Goal: Task Accomplishment & Management: Manage account settings

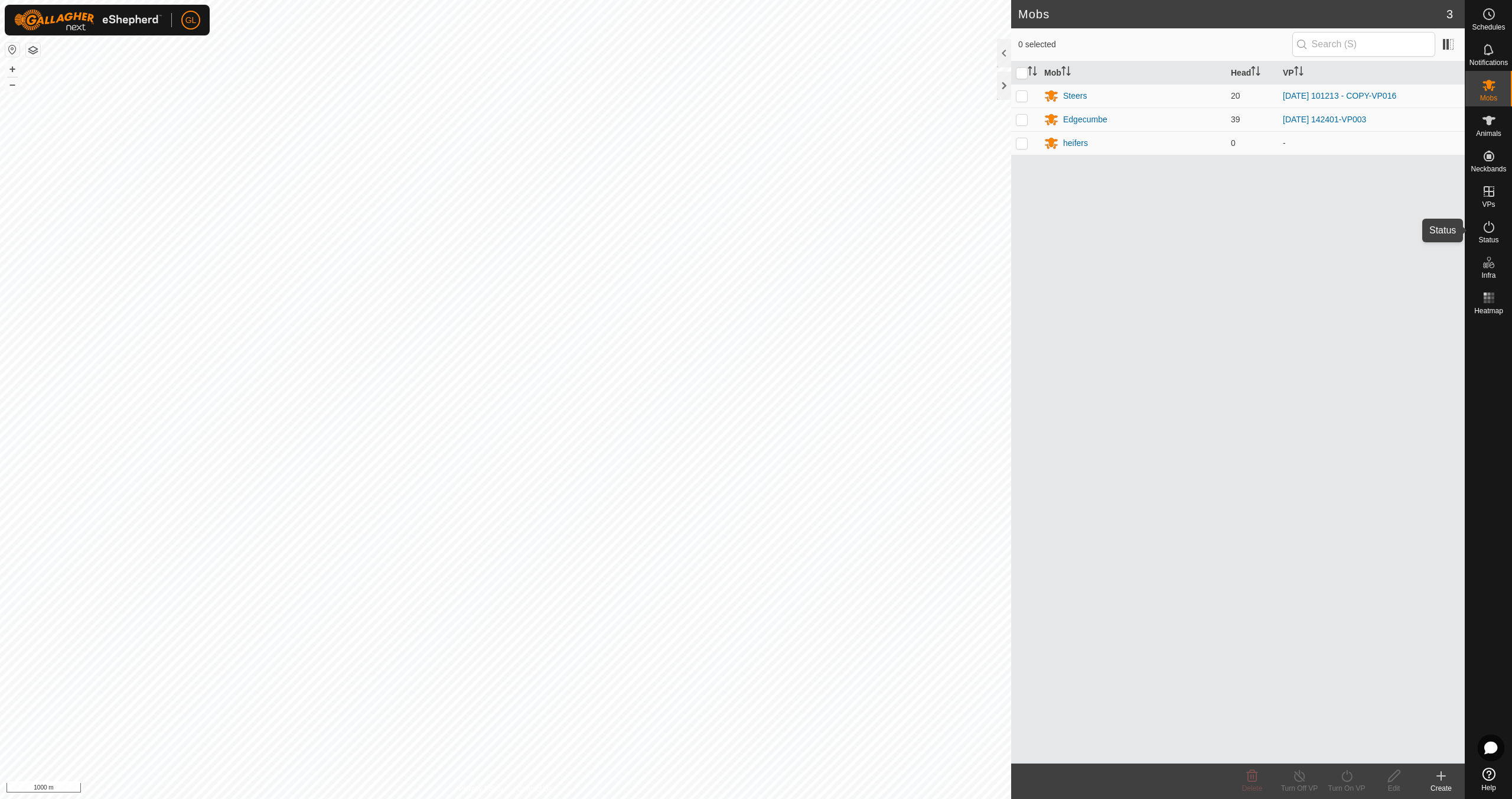
click at [1496, 234] on es-activation-svg-icon at bounding box center [1489, 226] width 21 height 19
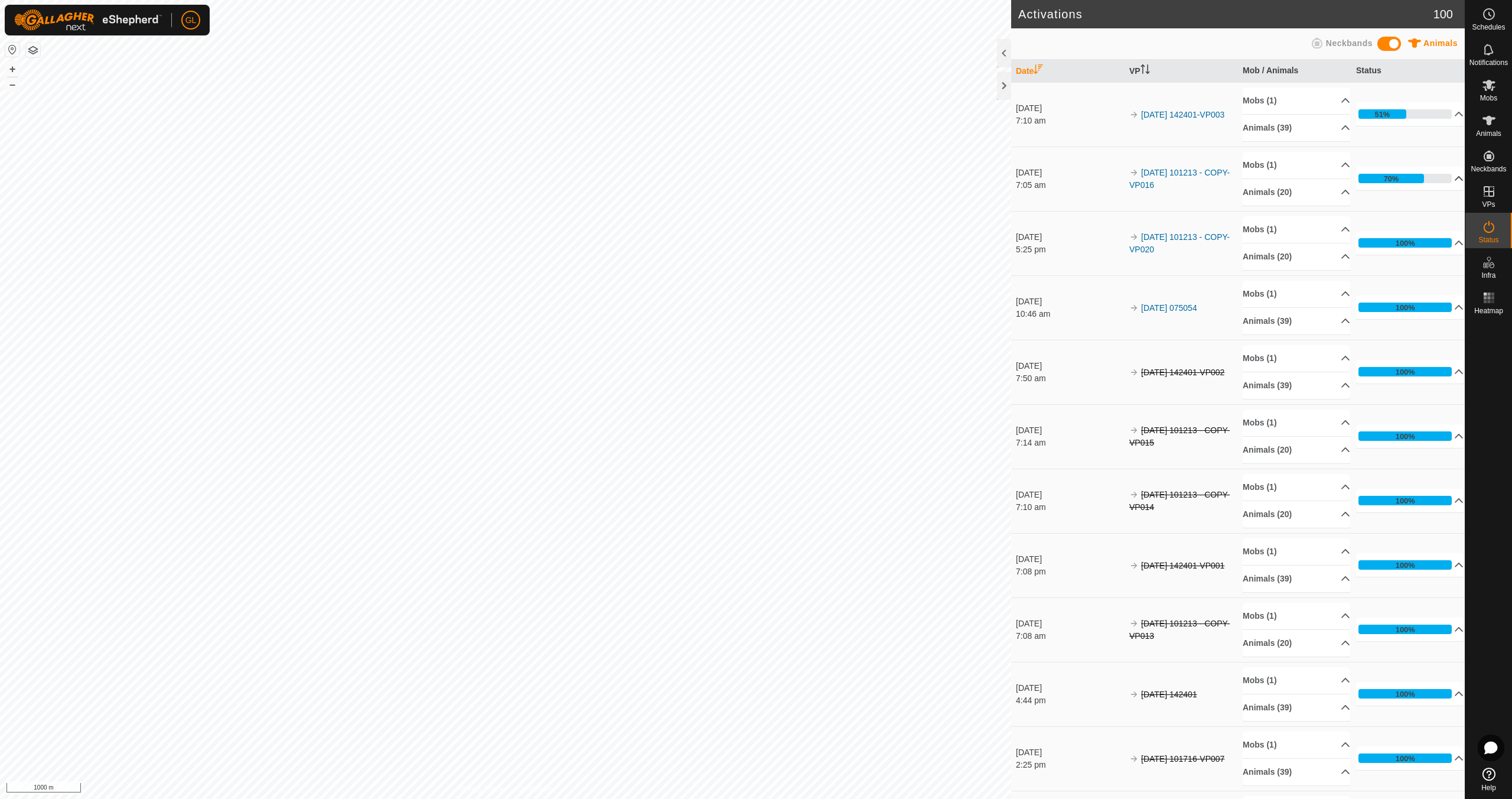
click at [1444, 177] on p-accordion-header "70%" at bounding box center [1410, 179] width 108 height 23
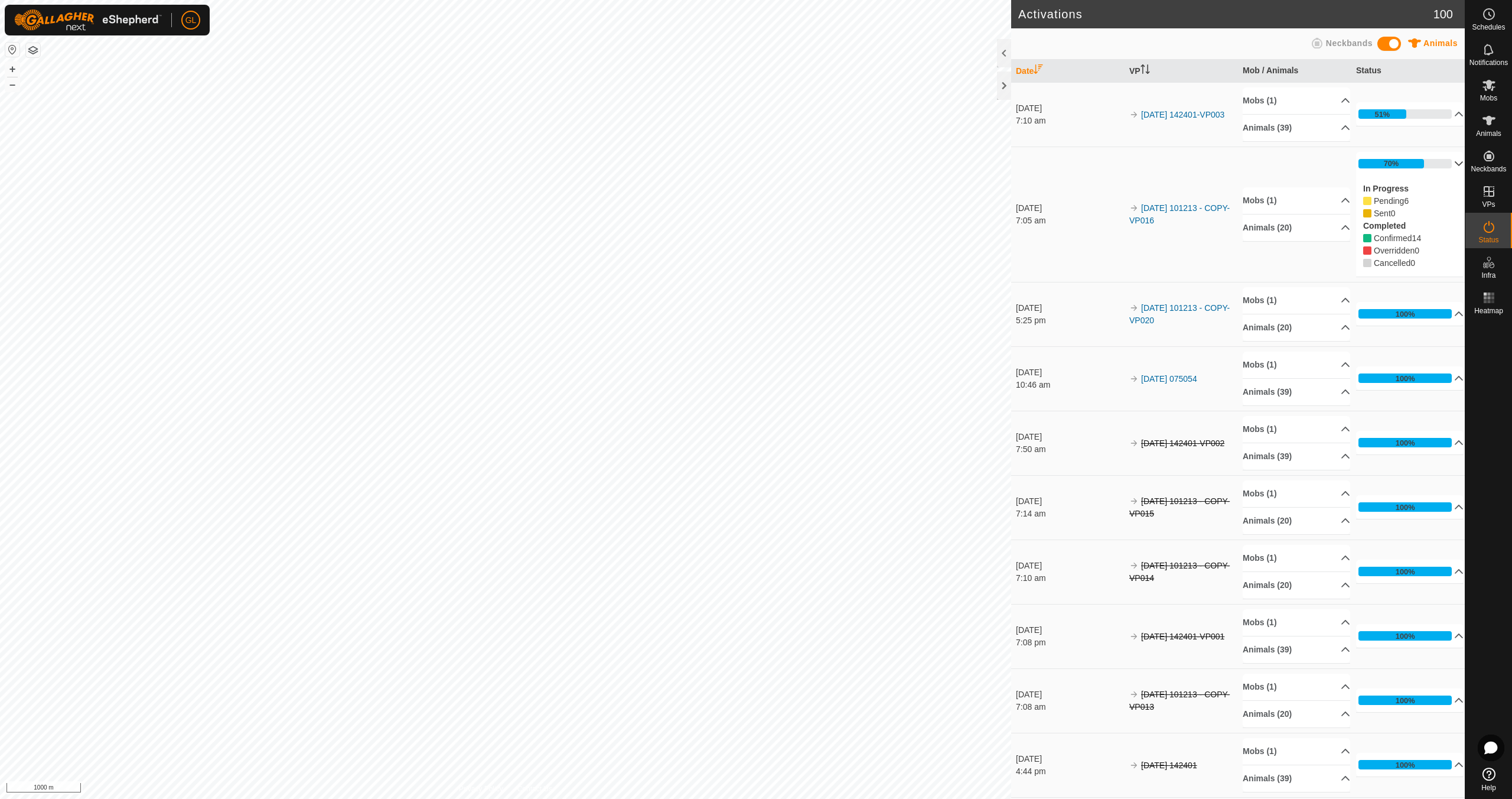
click at [1444, 164] on p-accordion-header "70%" at bounding box center [1410, 163] width 108 height 23
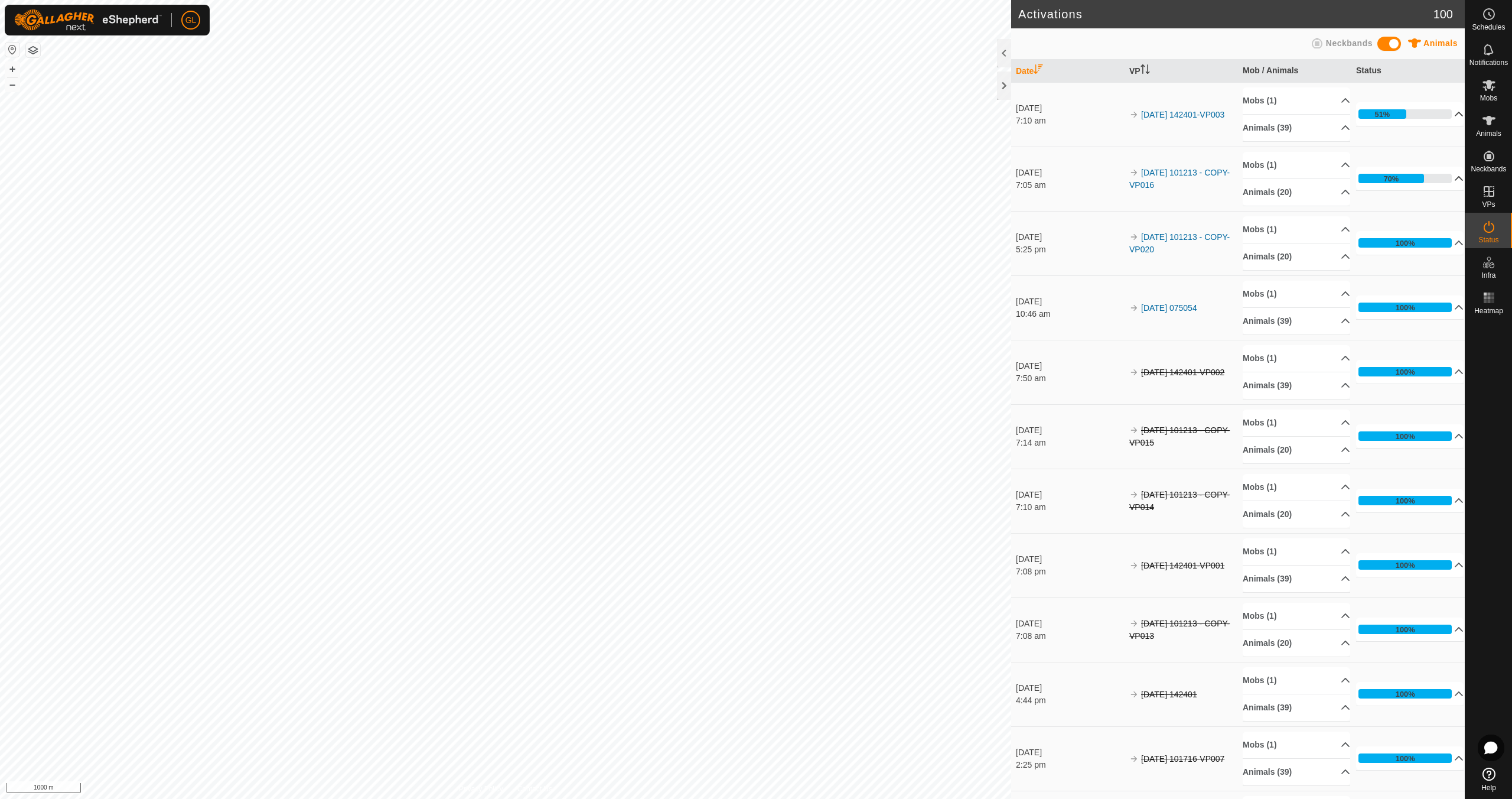
click at [1447, 114] on p-accordion-header "51%" at bounding box center [1410, 114] width 108 height 23
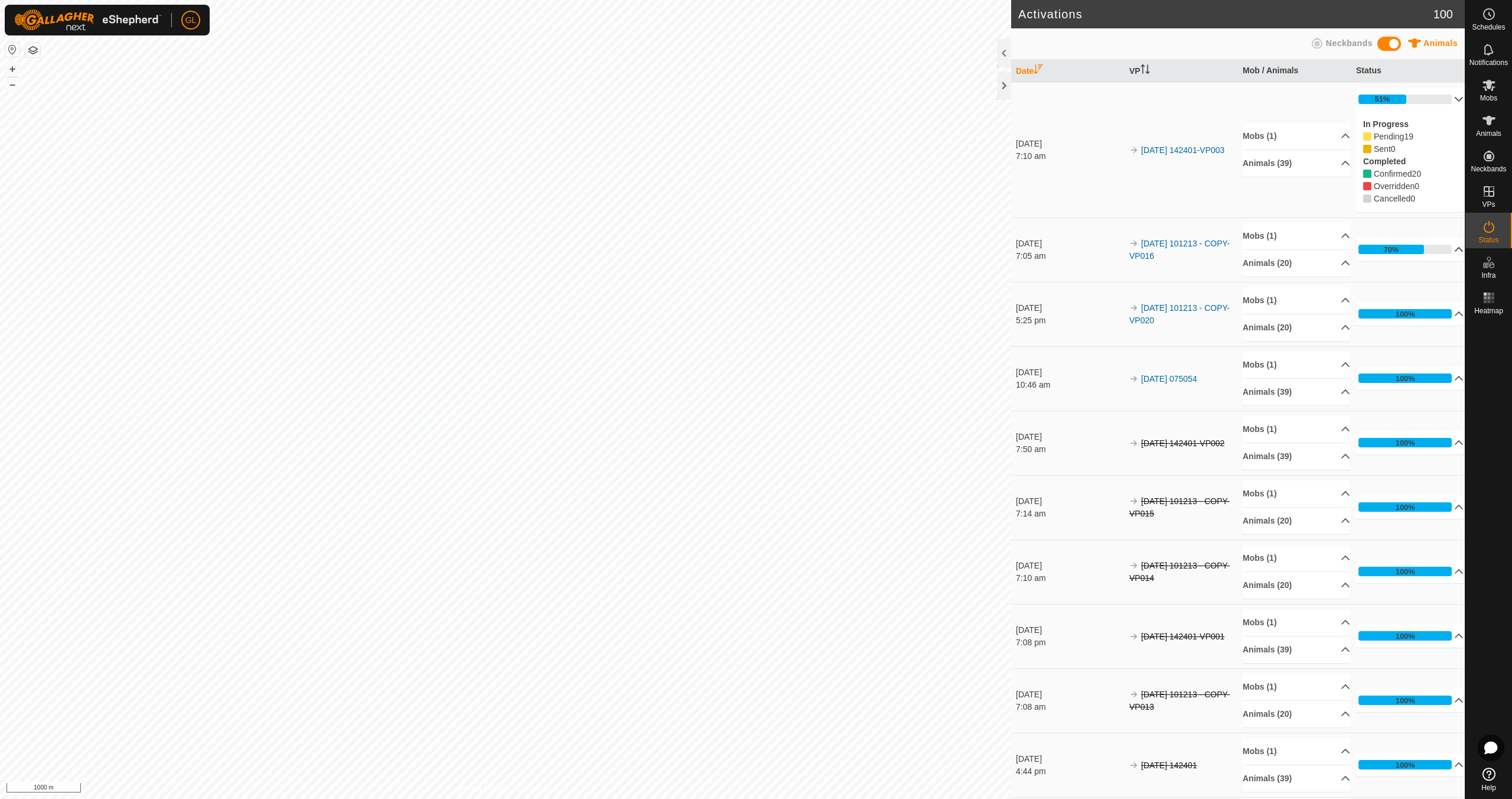
click at [1442, 99] on p-accordion-header "51%" at bounding box center [1410, 99] width 108 height 23
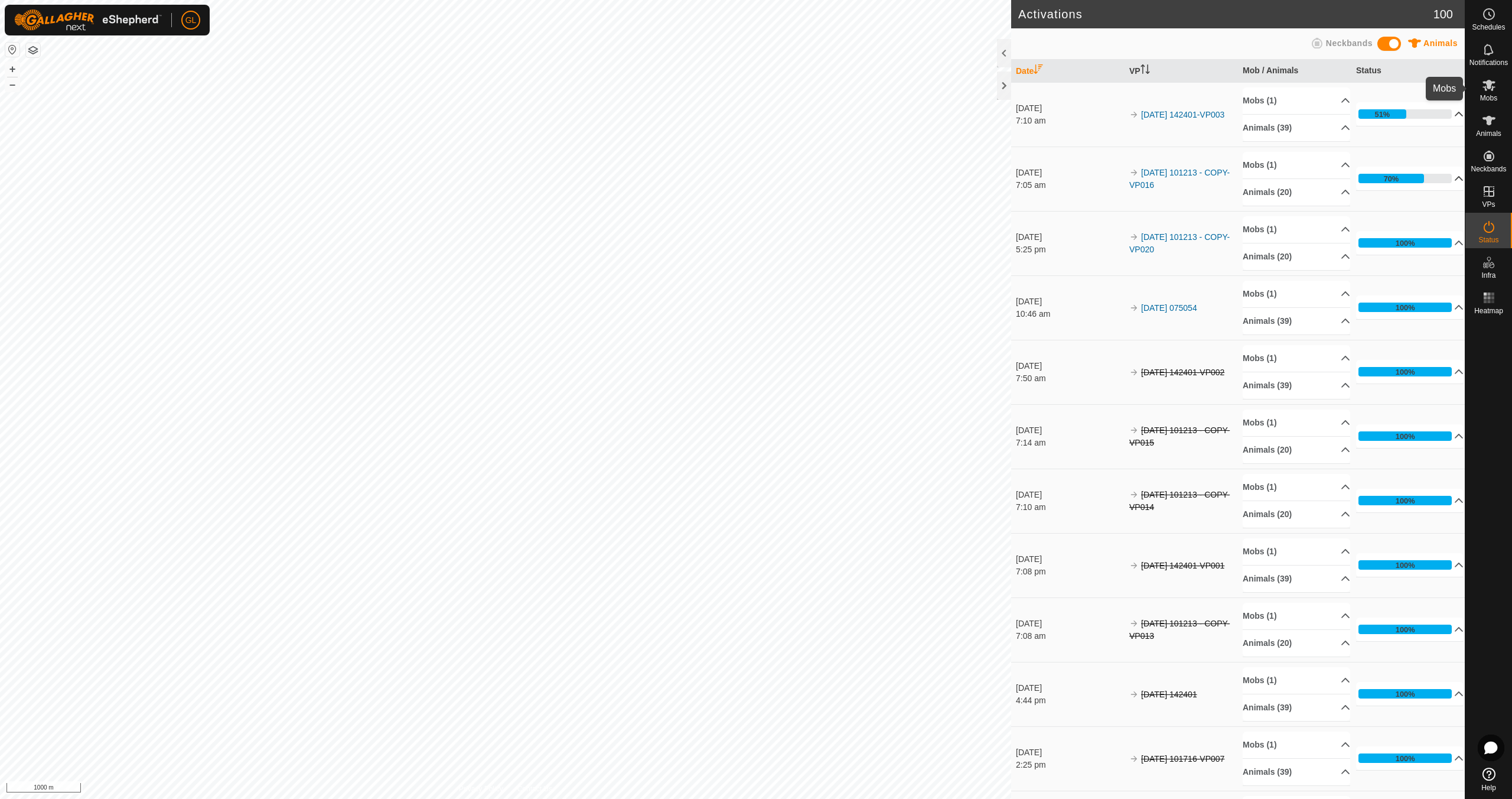
click at [1488, 96] on span "Mobs" at bounding box center [1489, 98] width 17 height 7
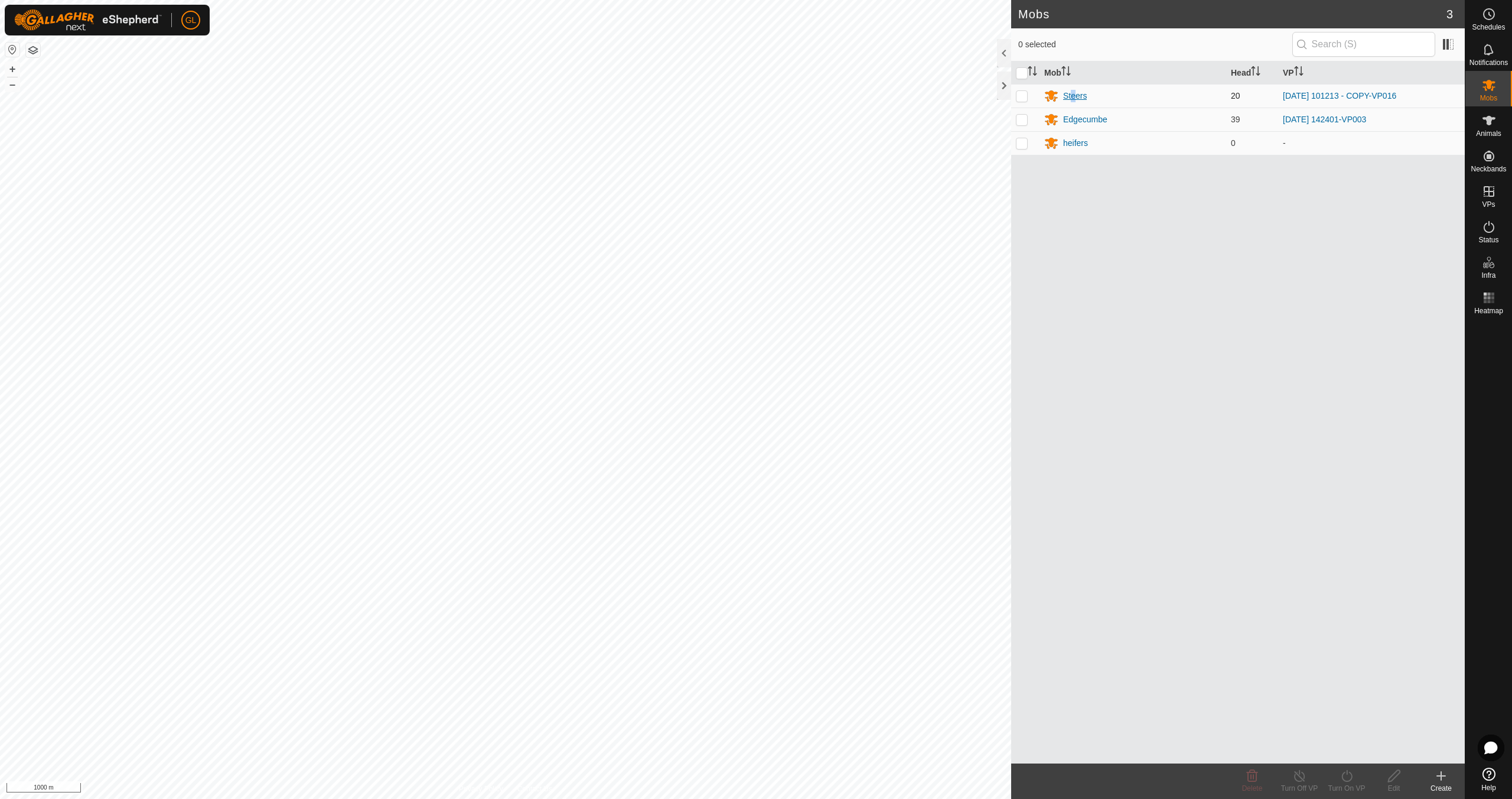
click at [1073, 95] on div "Steers" at bounding box center [1075, 96] width 23 height 12
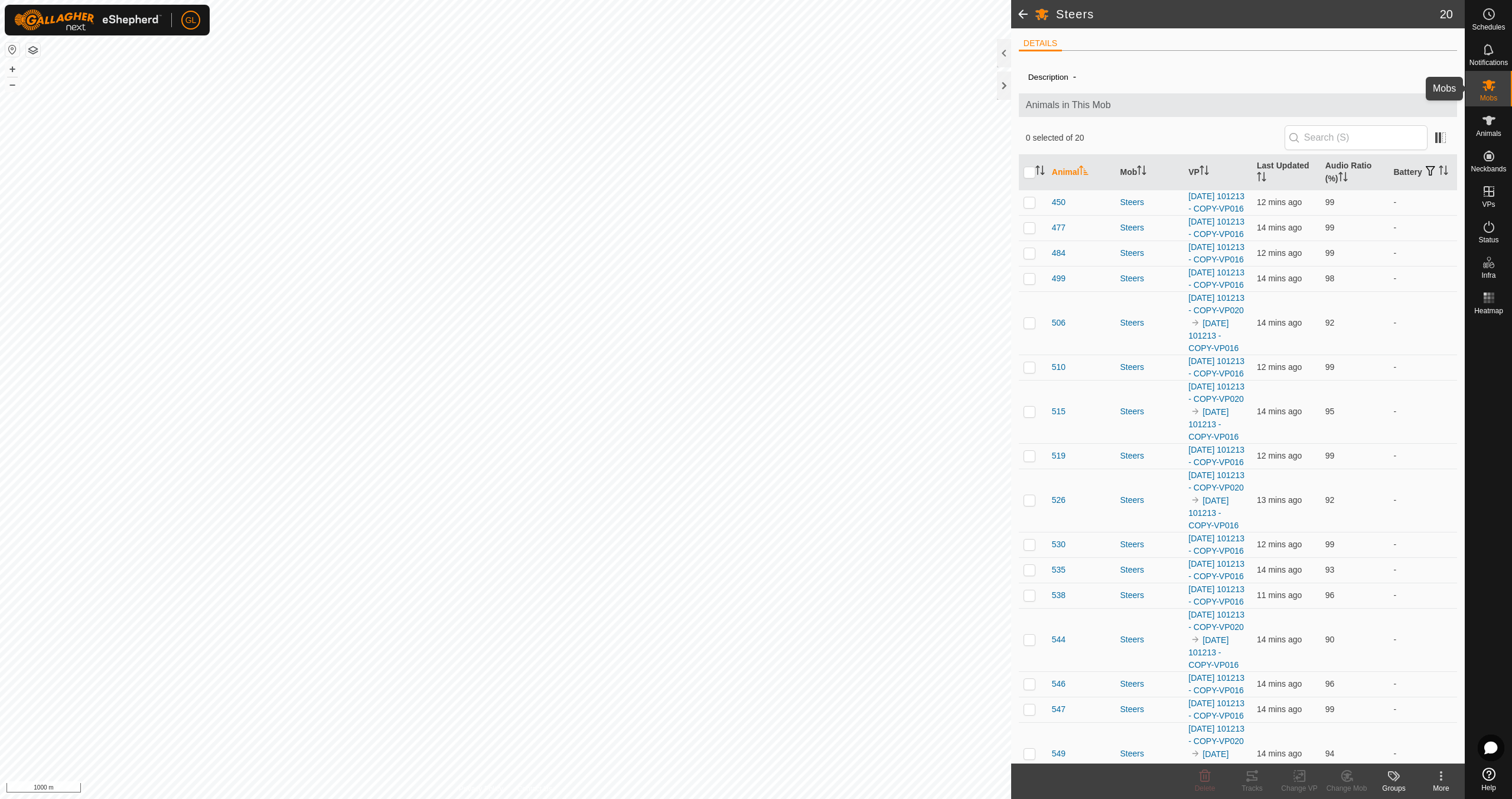
click at [1484, 92] on icon at bounding box center [1489, 85] width 14 height 14
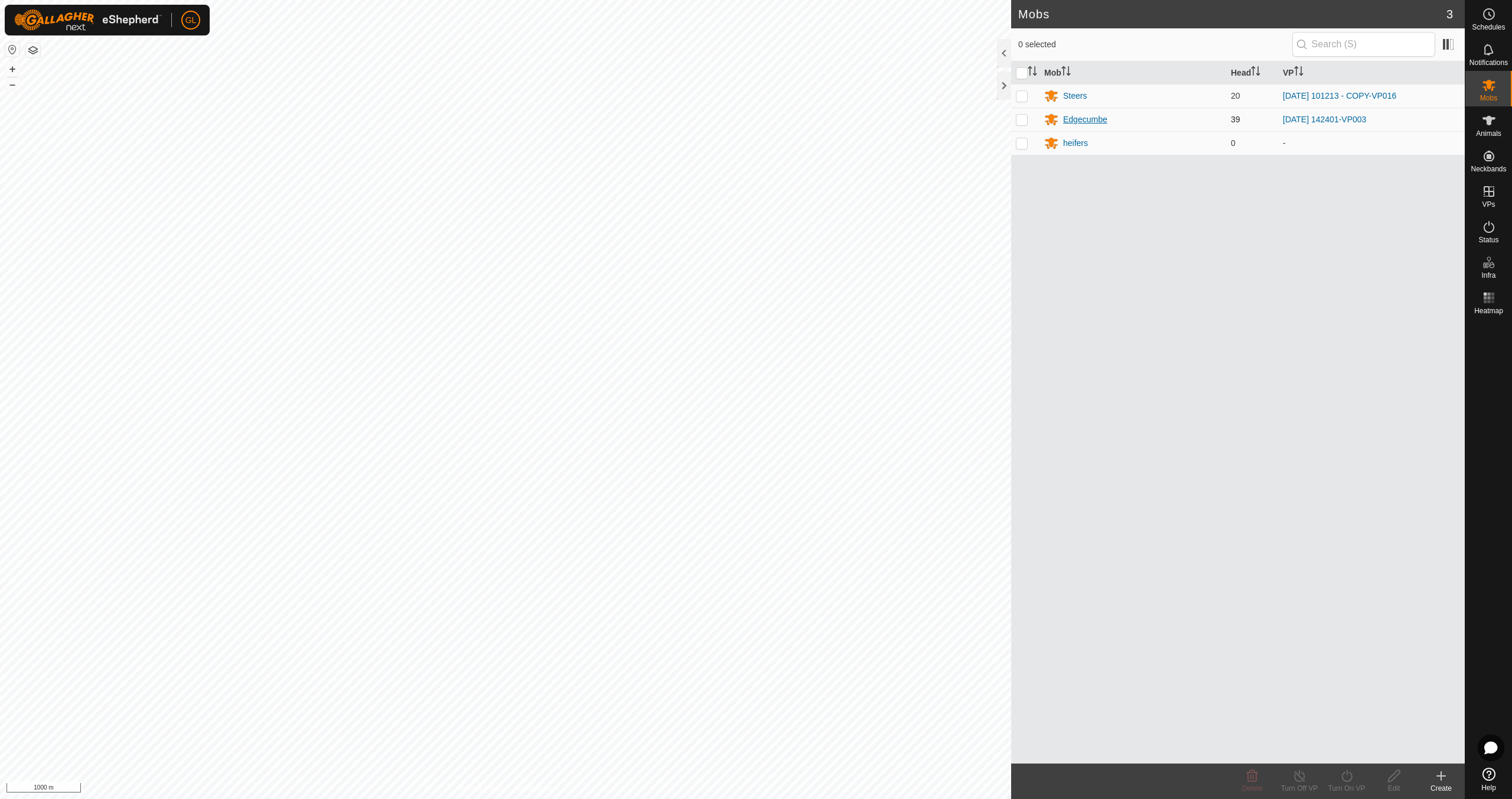
click at [1072, 117] on div "Edgecumbe" at bounding box center [1085, 120] width 44 height 12
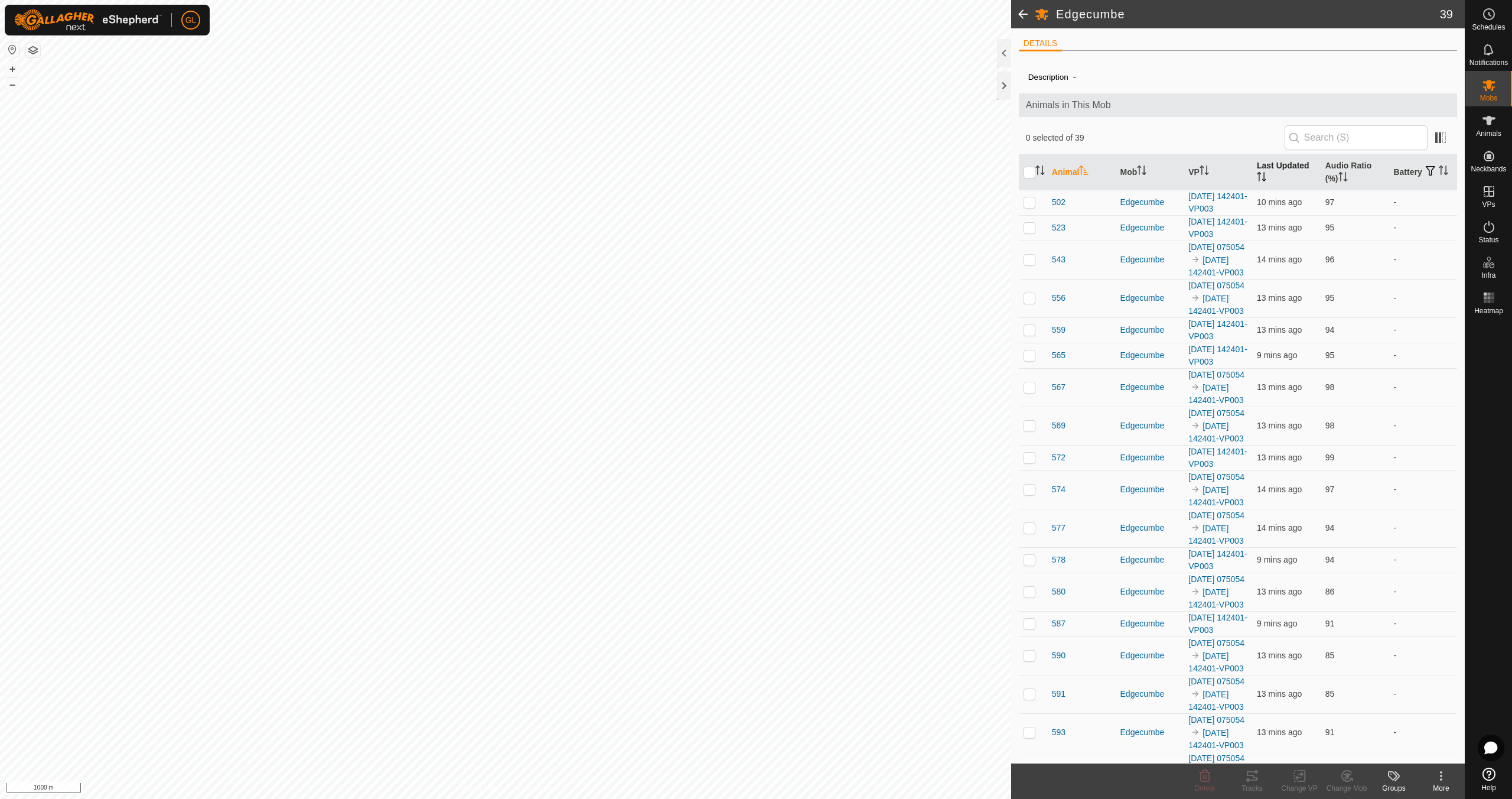
click at [1257, 176] on icon "Activate to sort" at bounding box center [1262, 176] width 10 height 10
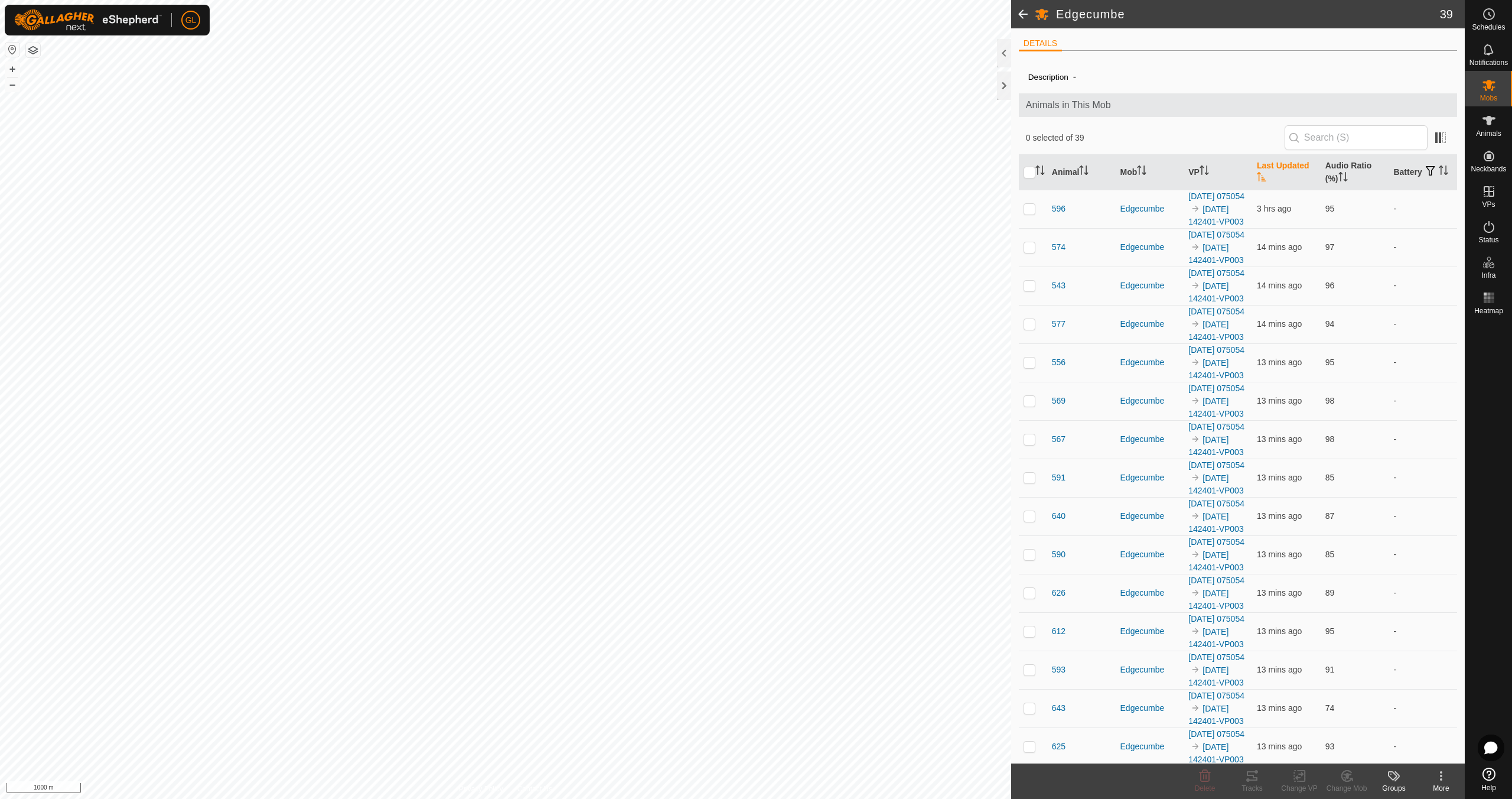
click at [1257, 176] on icon "Activate to sort" at bounding box center [1262, 176] width 10 height 10
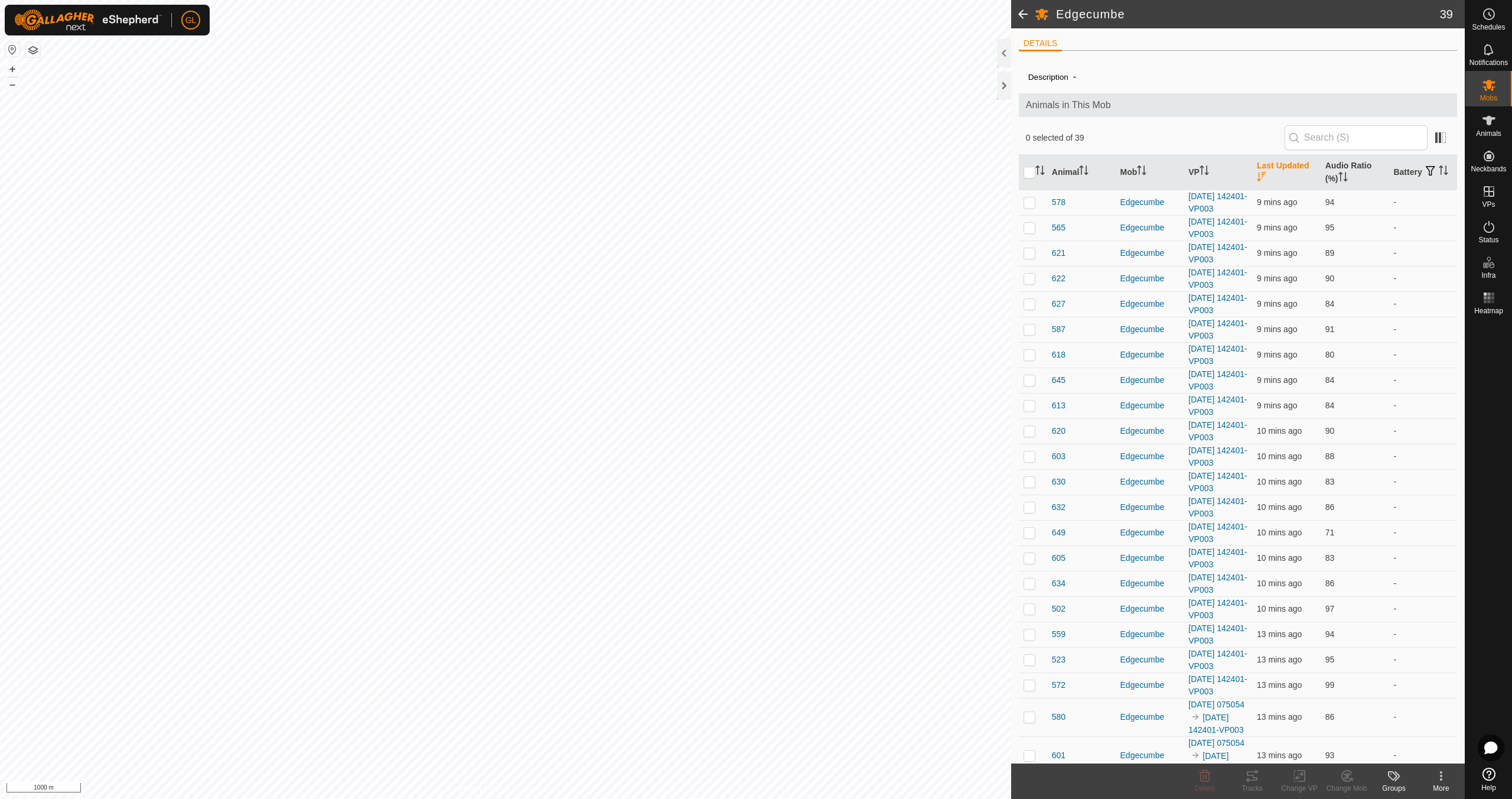
click at [1257, 176] on icon "Activate to sort" at bounding box center [1262, 176] width 10 height 10
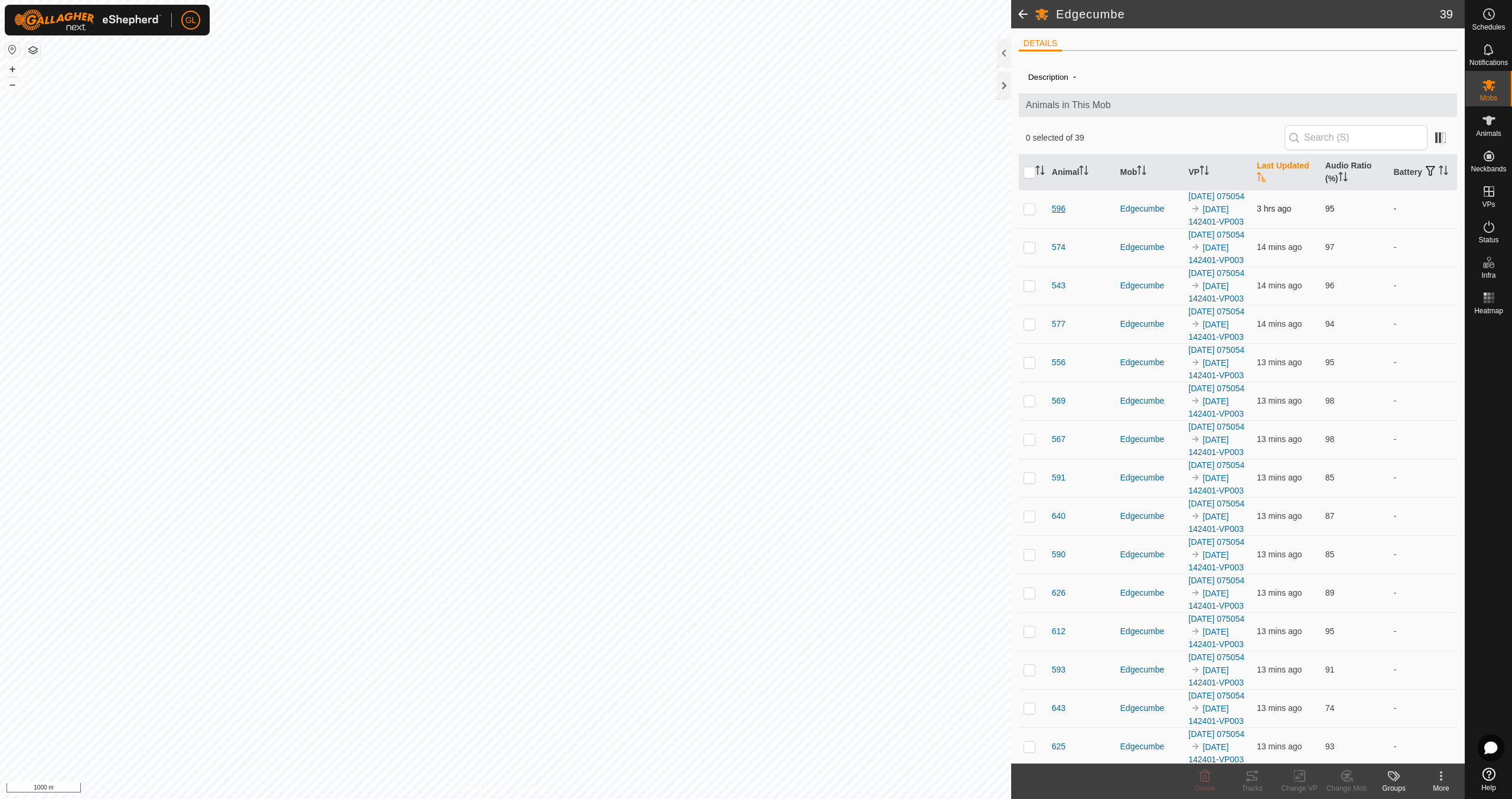
click at [1059, 213] on span "596" at bounding box center [1059, 209] width 14 height 12
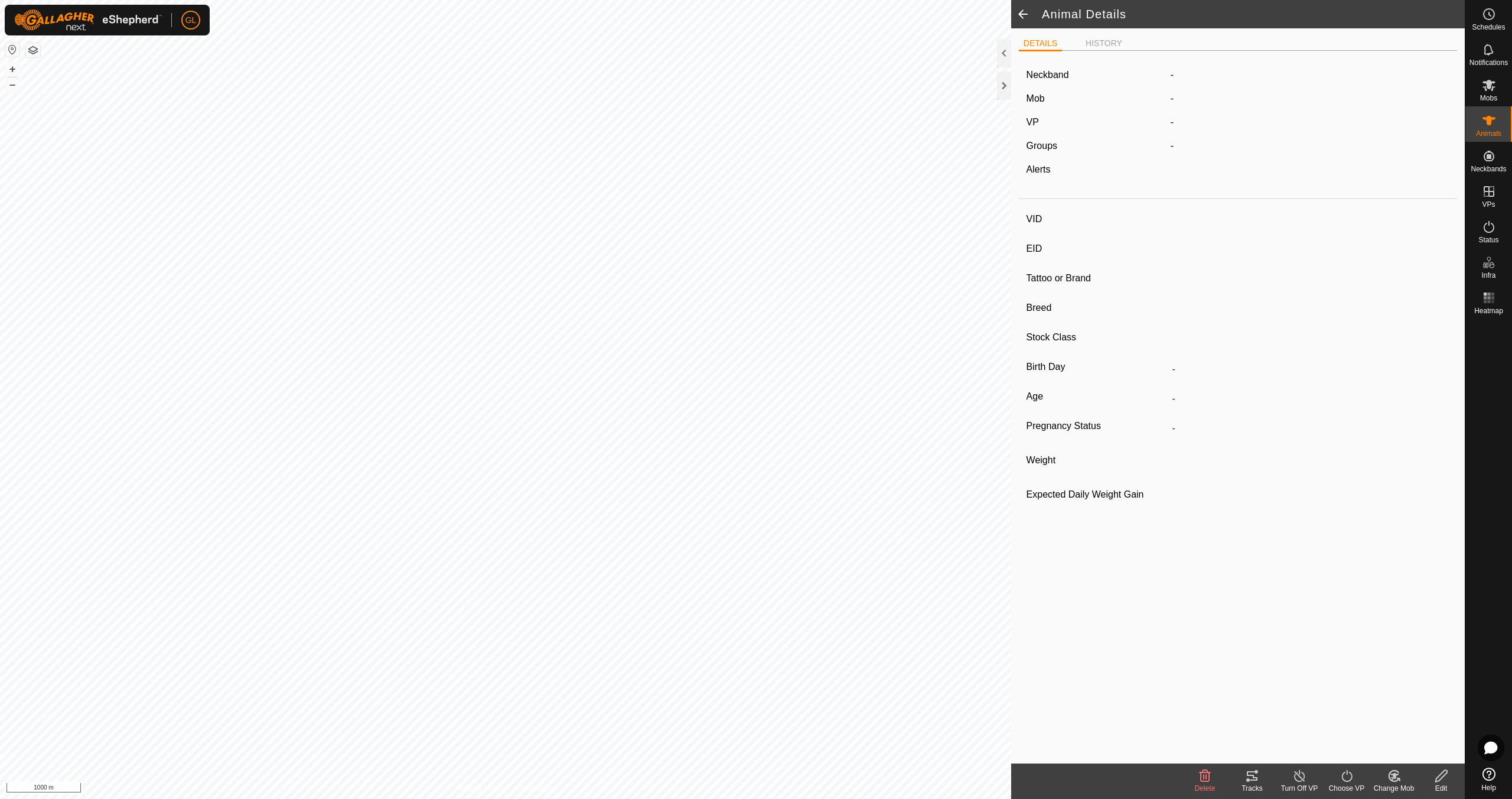
type input "596"
type input "-"
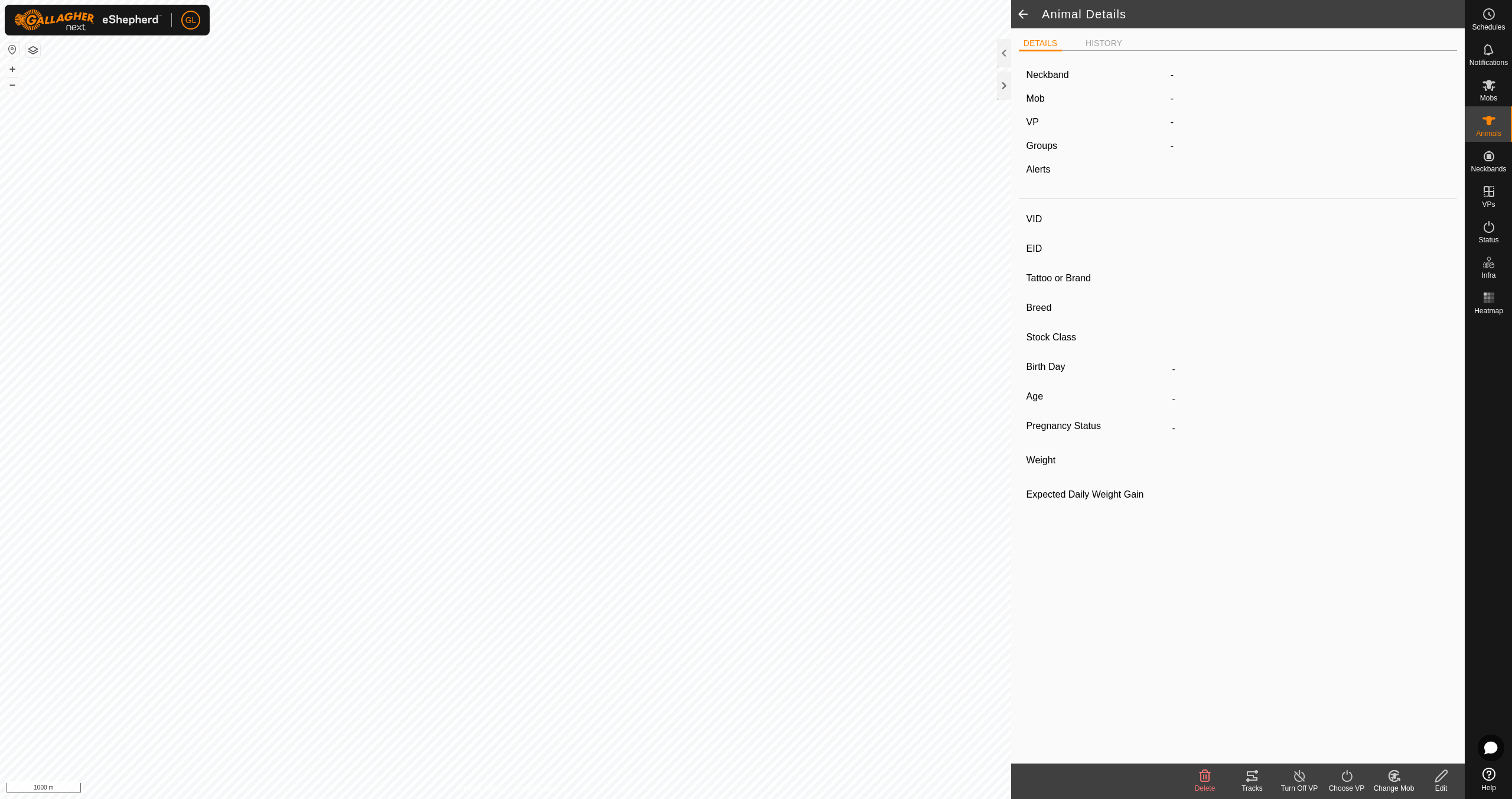
type input "0 kg"
type input "-"
click at [1022, 12] on span at bounding box center [1023, 14] width 23 height 28
